Goal: Navigation & Orientation: Find specific page/section

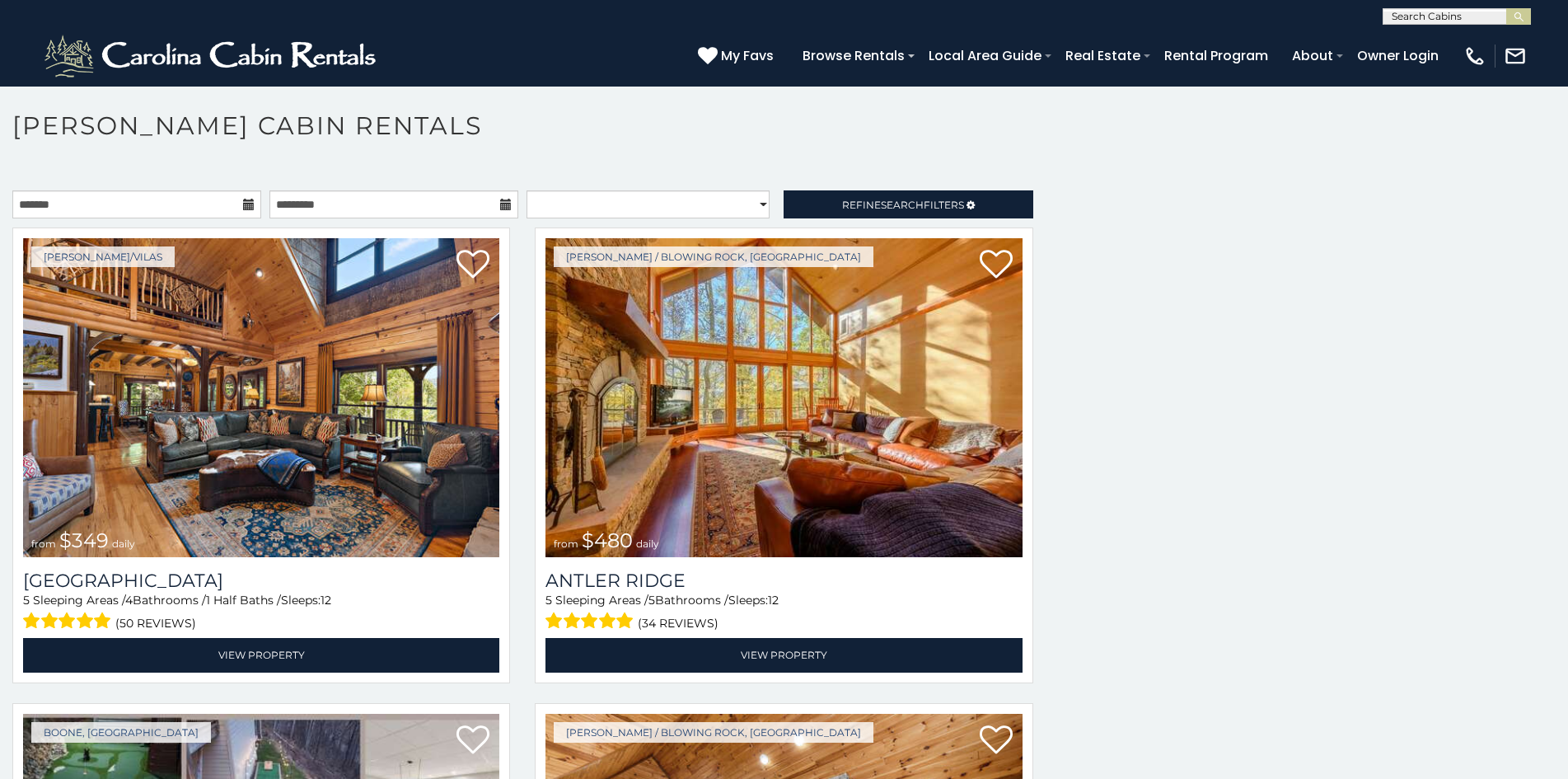
scroll to position [9, 0]
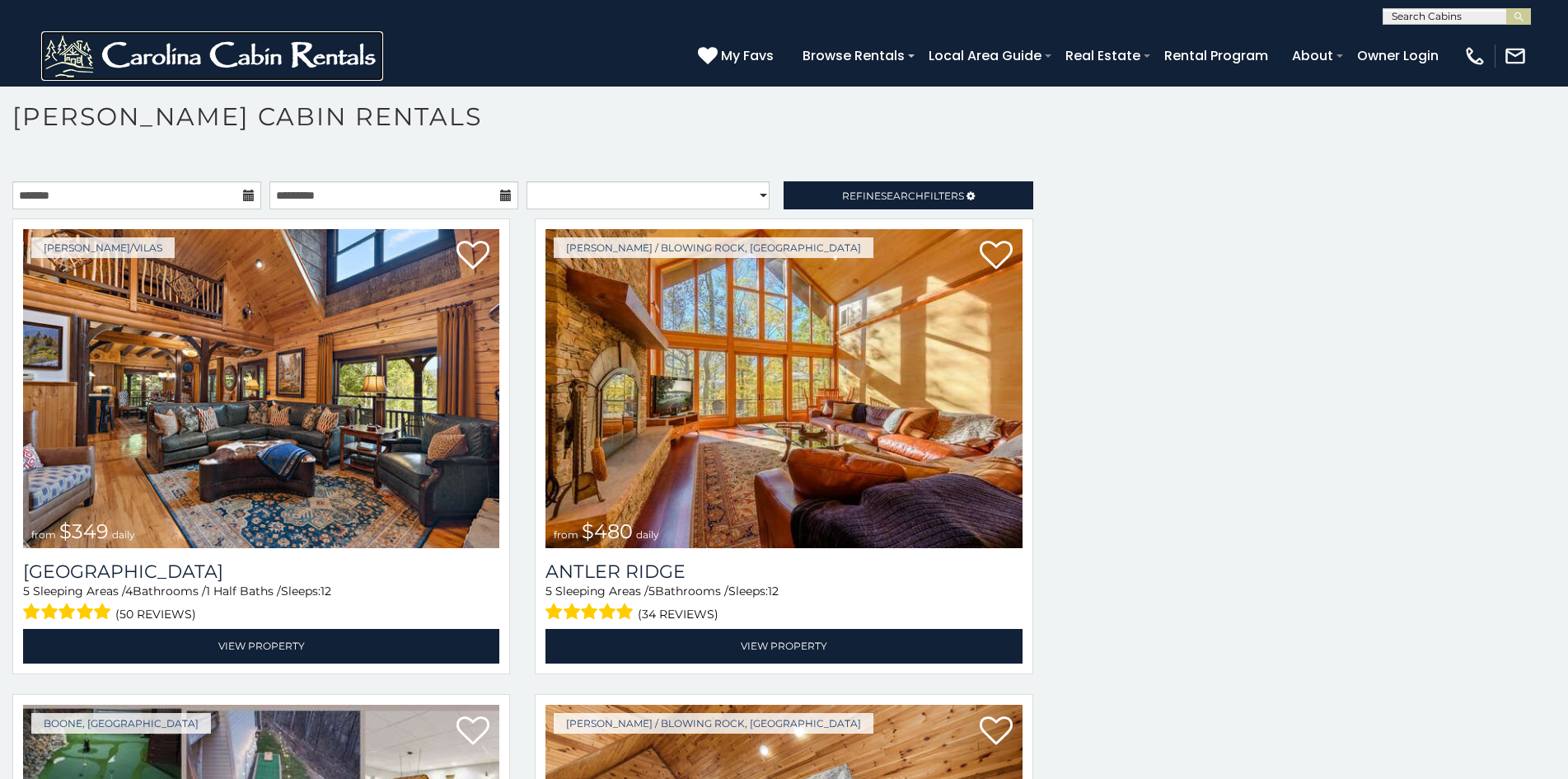
click at [73, 46] on img at bounding box center [212, 56] width 342 height 50
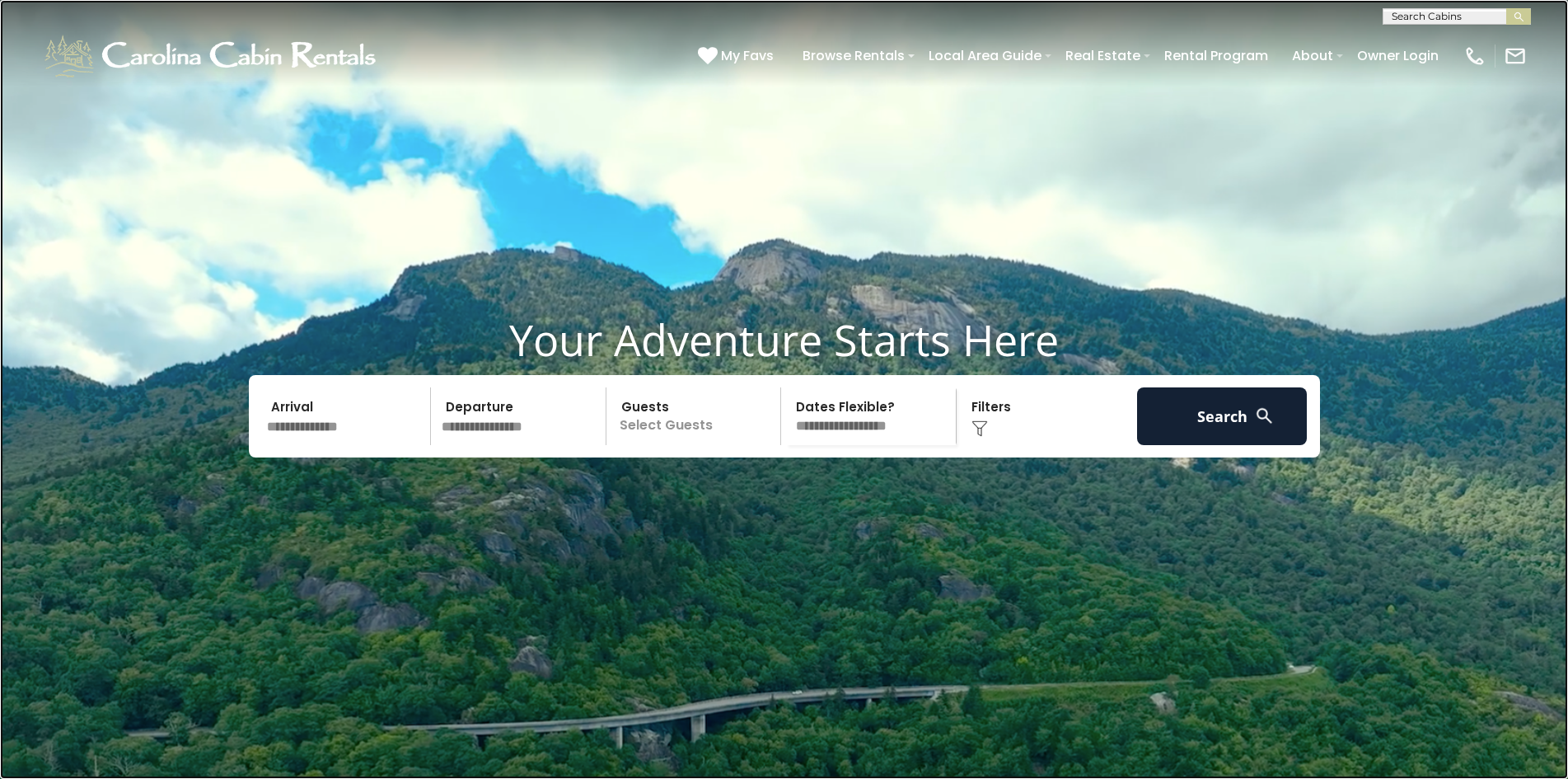
click at [237, 385] on link at bounding box center [784, 389] width 1568 height 779
